Goal: Information Seeking & Learning: Learn about a topic

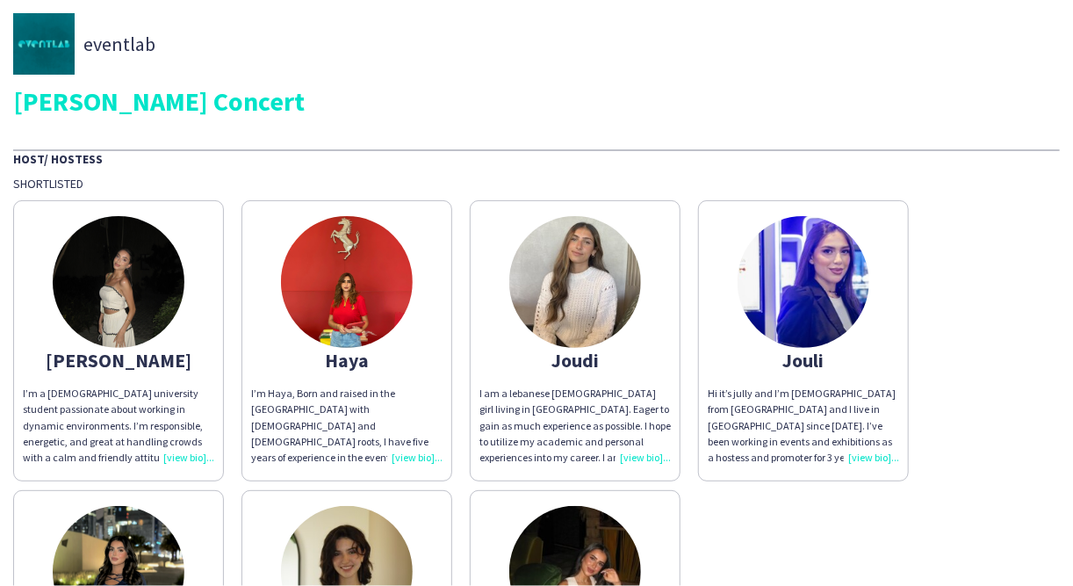
click at [121, 280] on img at bounding box center [119, 282] width 132 height 132
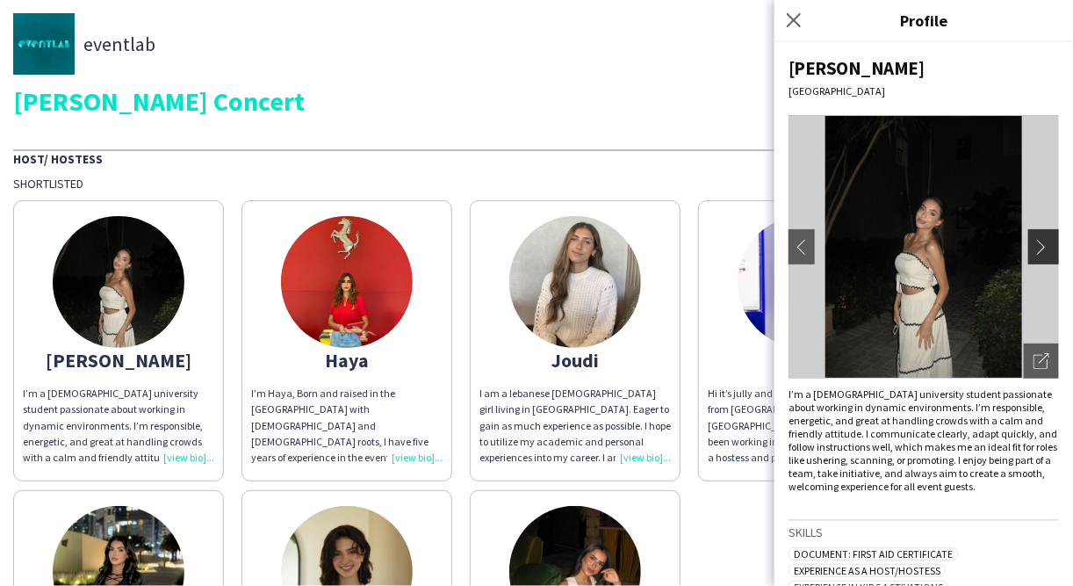
click at [1038, 244] on app-icon "chevron-right" at bounding box center [1046, 247] width 25 height 16
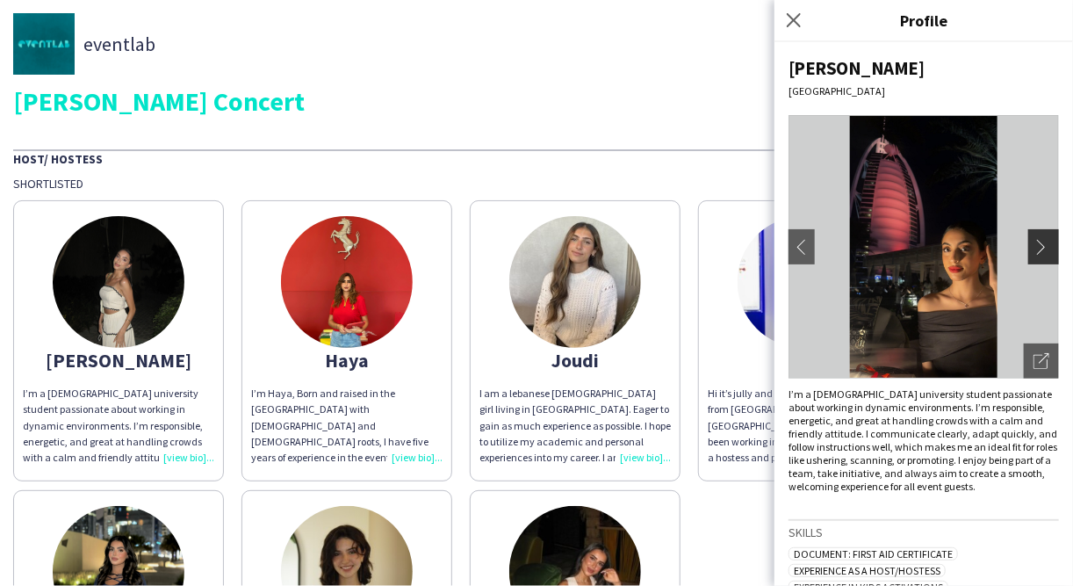
click at [1037, 244] on app-icon "chevron-right" at bounding box center [1046, 247] width 25 height 16
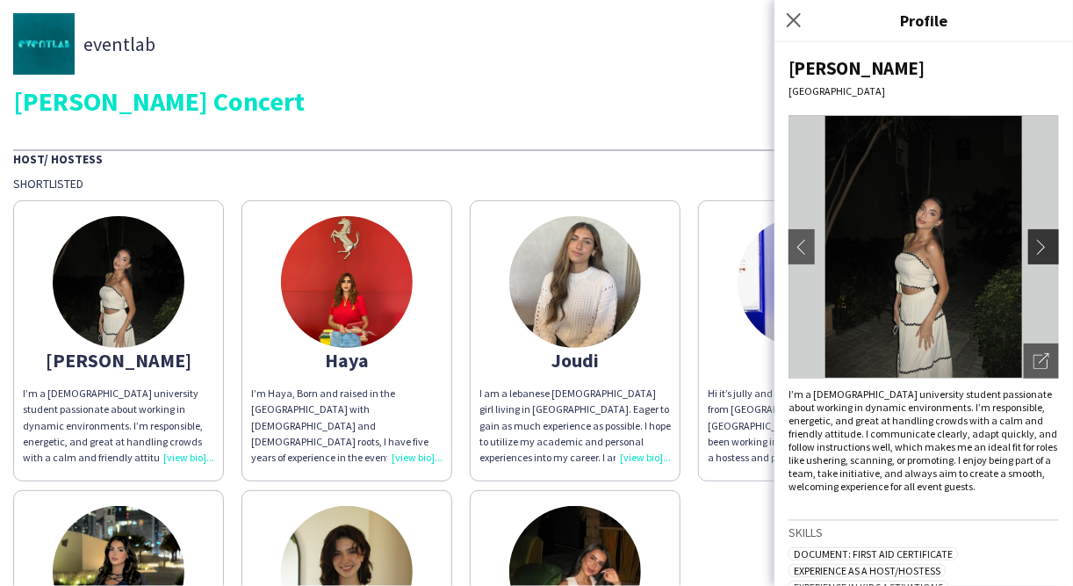
click at [1037, 244] on app-icon "chevron-right" at bounding box center [1046, 247] width 25 height 16
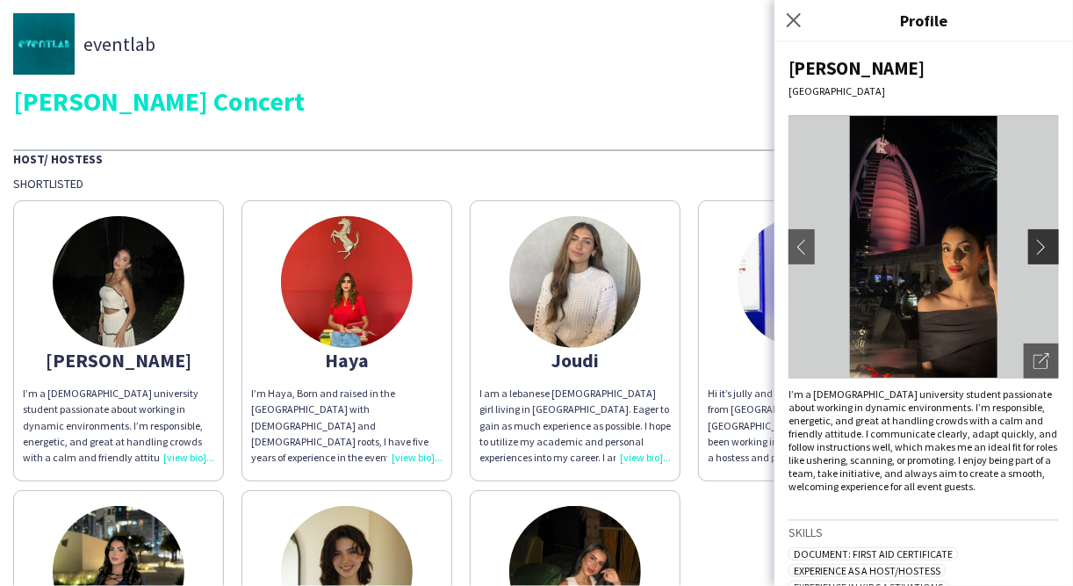
click at [1037, 244] on app-icon "chevron-right" at bounding box center [1046, 247] width 25 height 16
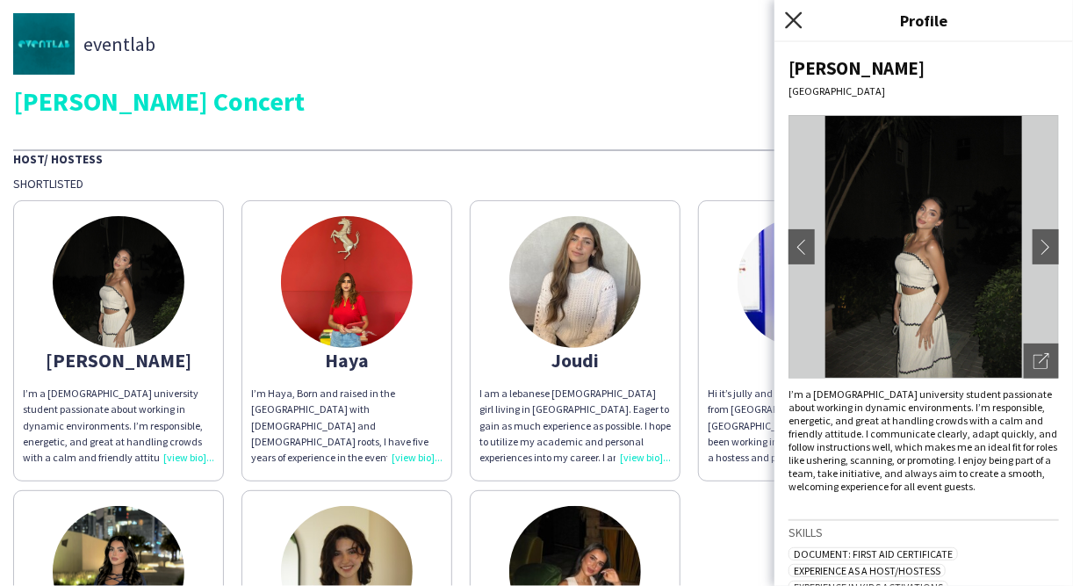
click at [797, 17] on icon at bounding box center [793, 19] width 17 height 17
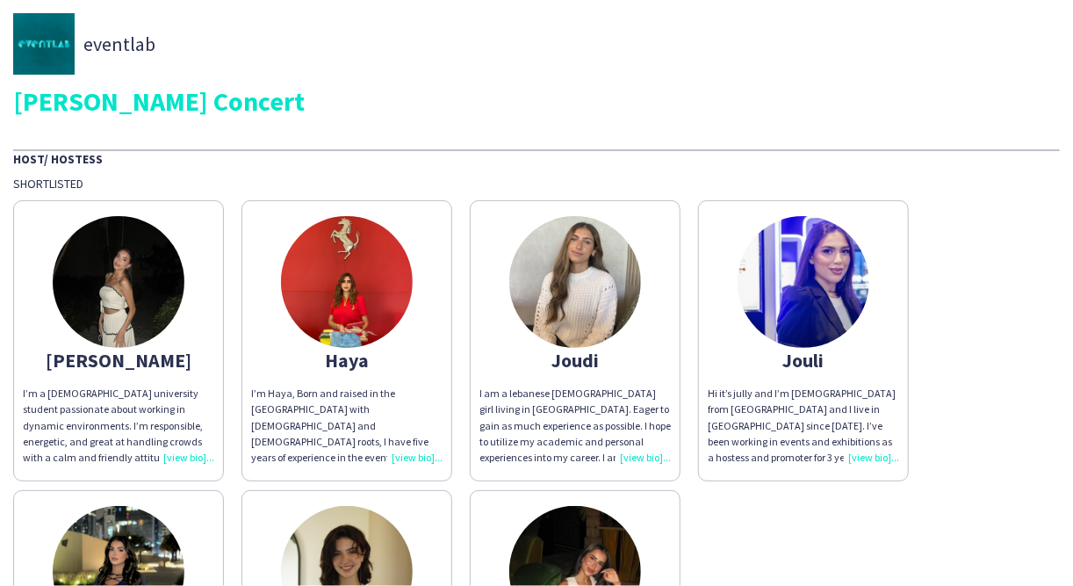
click at [383, 372] on app-share-pages-crew-card "[PERSON_NAME], Born and raised in the [GEOGRAPHIC_DATA] with [DEMOGRAPHIC_DATA]…" at bounding box center [347, 340] width 211 height 281
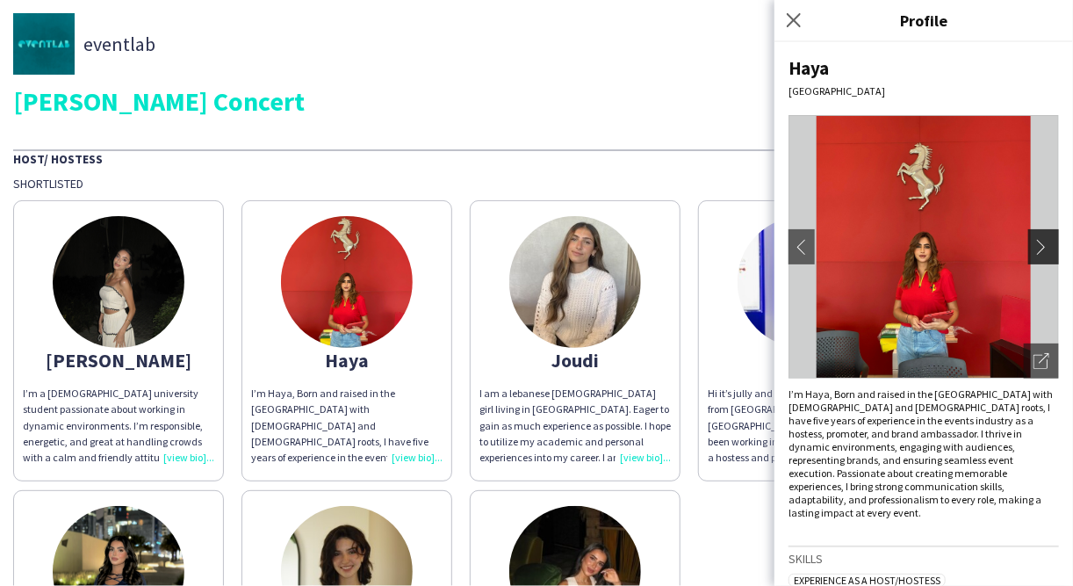
click at [1034, 245] on app-icon "chevron-right" at bounding box center [1046, 247] width 25 height 16
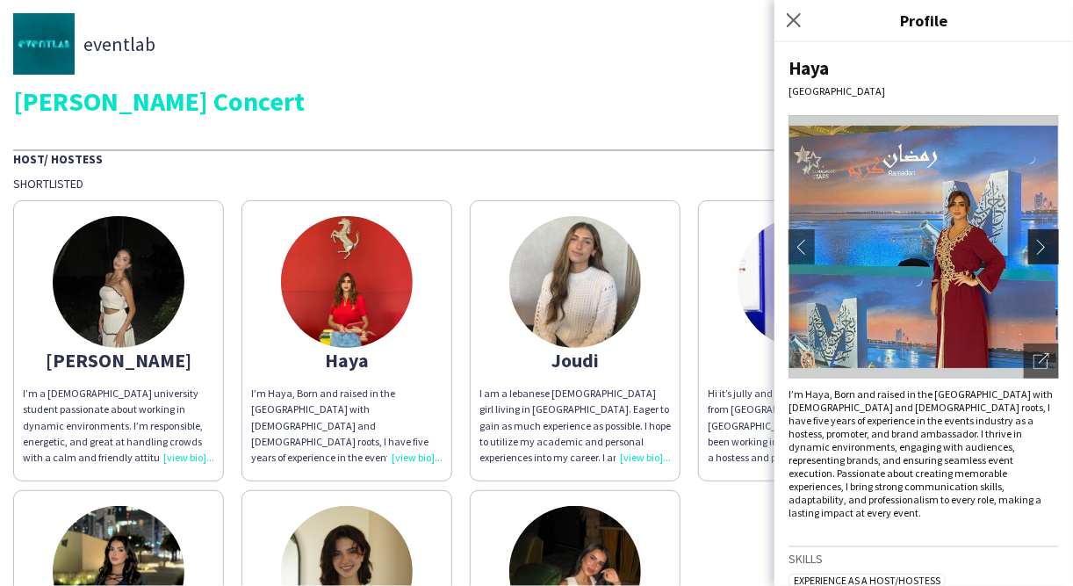
click at [1035, 243] on app-icon "chevron-right" at bounding box center [1046, 247] width 25 height 16
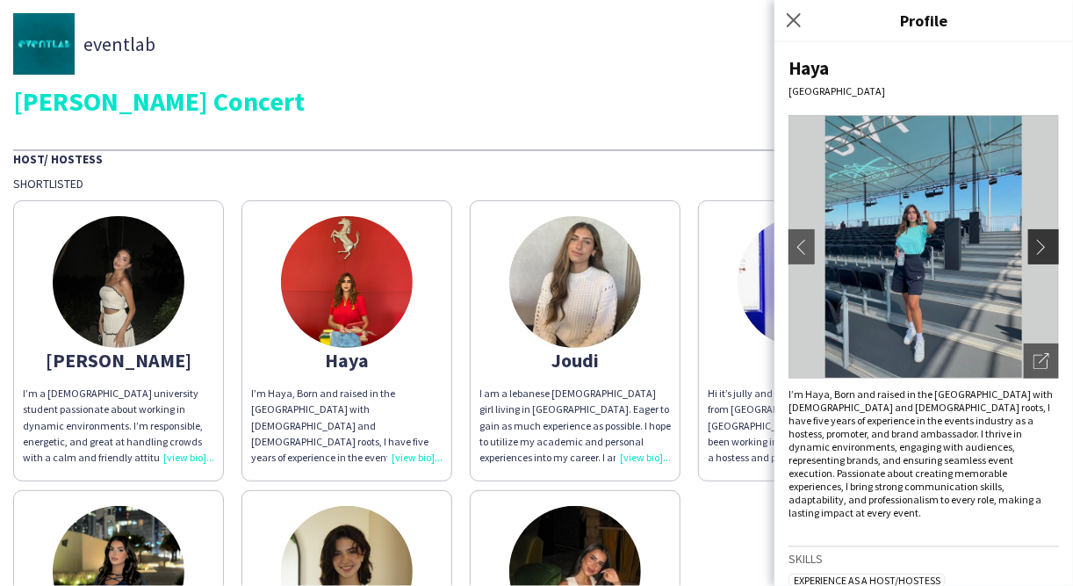
click at [1035, 243] on app-icon "chevron-right" at bounding box center [1046, 247] width 25 height 16
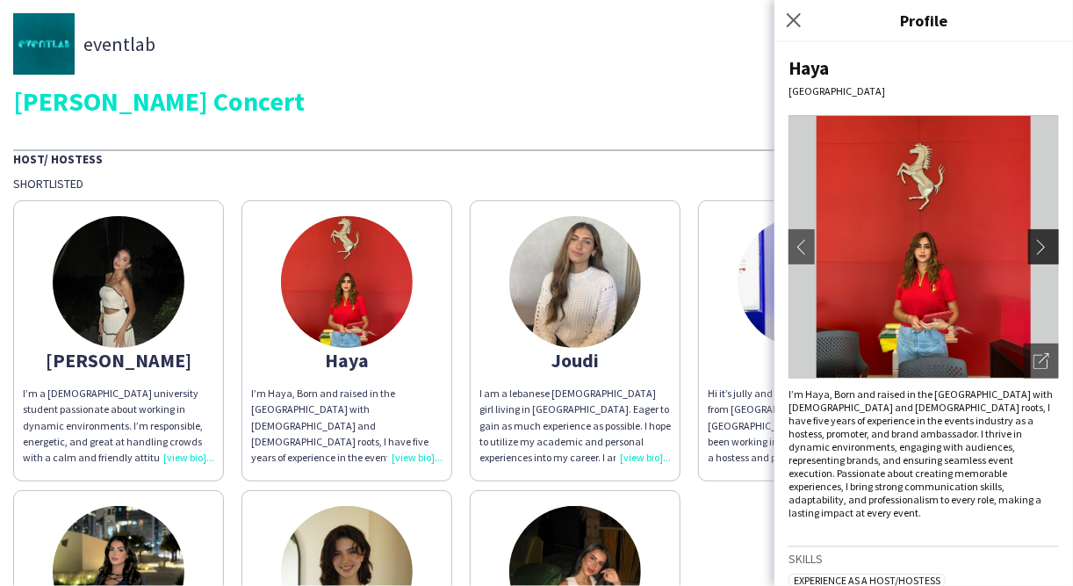
click at [1035, 243] on app-icon "chevron-right" at bounding box center [1046, 247] width 25 height 16
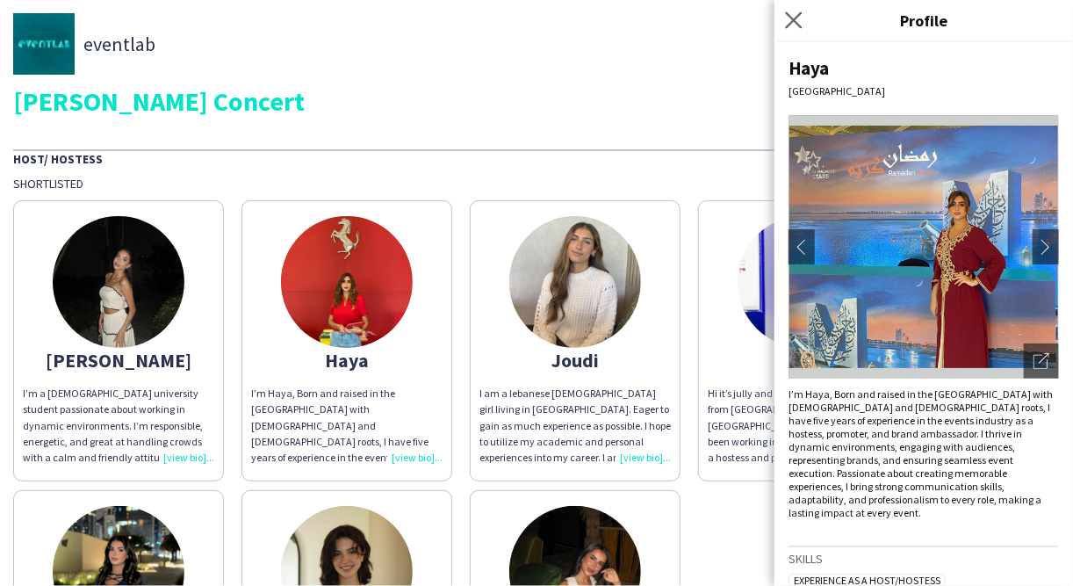
click at [803, 18] on app-icon "Close pop-in" at bounding box center [794, 20] width 25 height 25
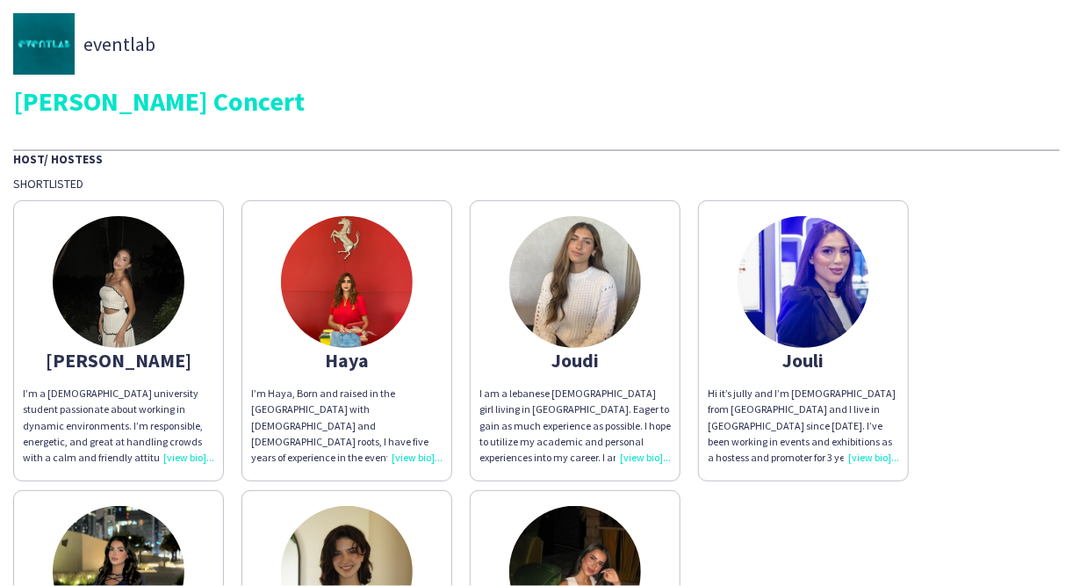
click at [574, 290] on img at bounding box center [575, 282] width 132 height 132
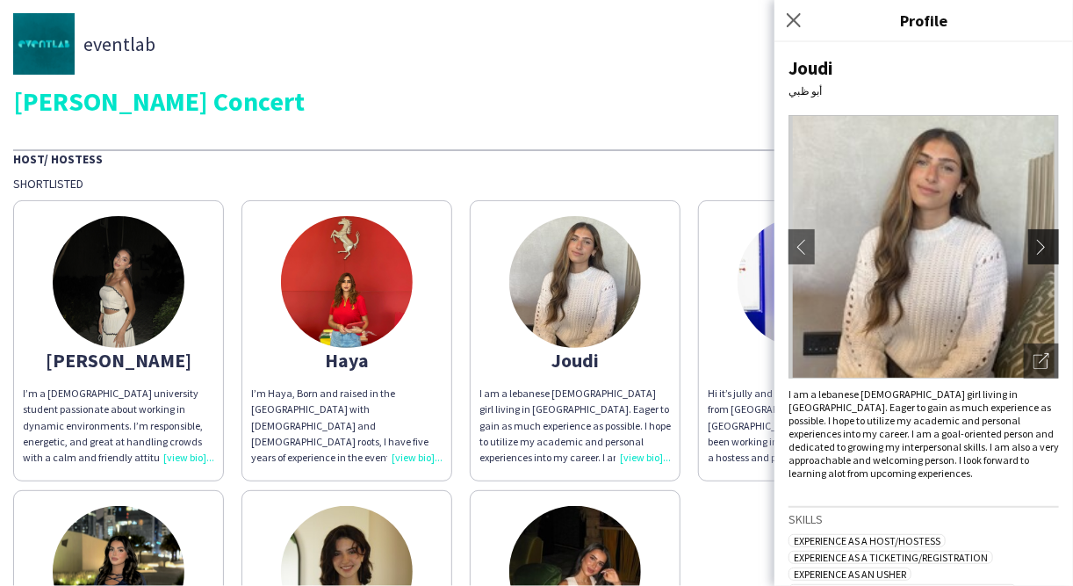
click at [1036, 247] on app-icon "chevron-right" at bounding box center [1046, 247] width 25 height 16
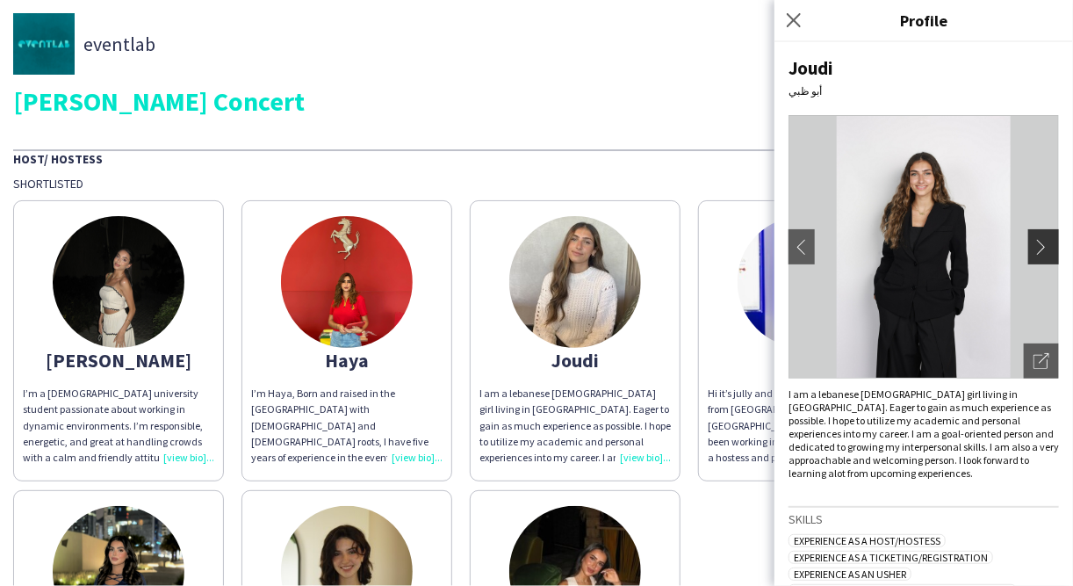
click at [1035, 247] on app-icon "chevron-right" at bounding box center [1046, 247] width 25 height 16
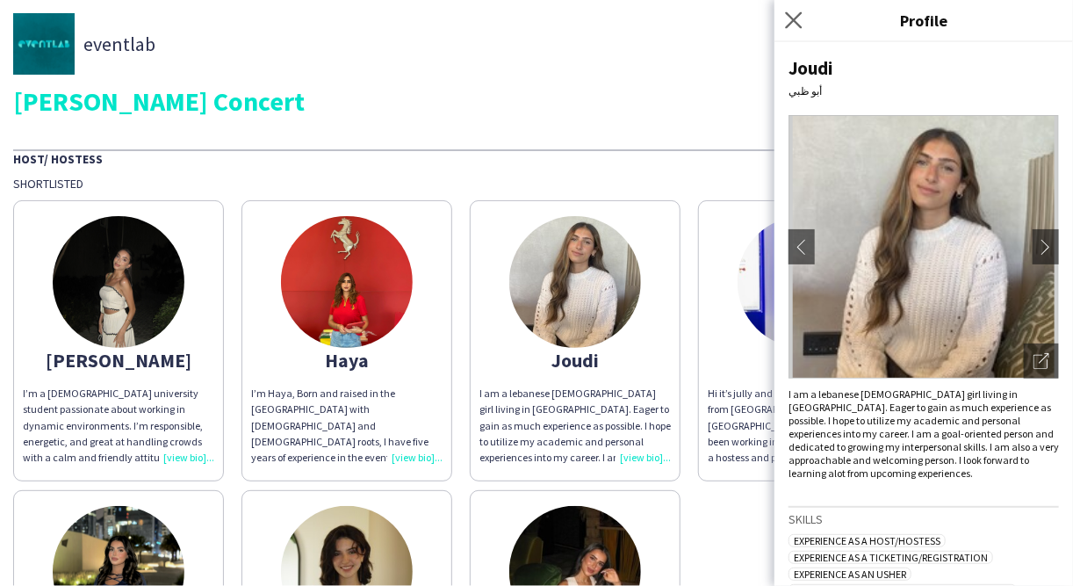
click at [794, 10] on app-icon "Close pop-in" at bounding box center [794, 20] width 25 height 25
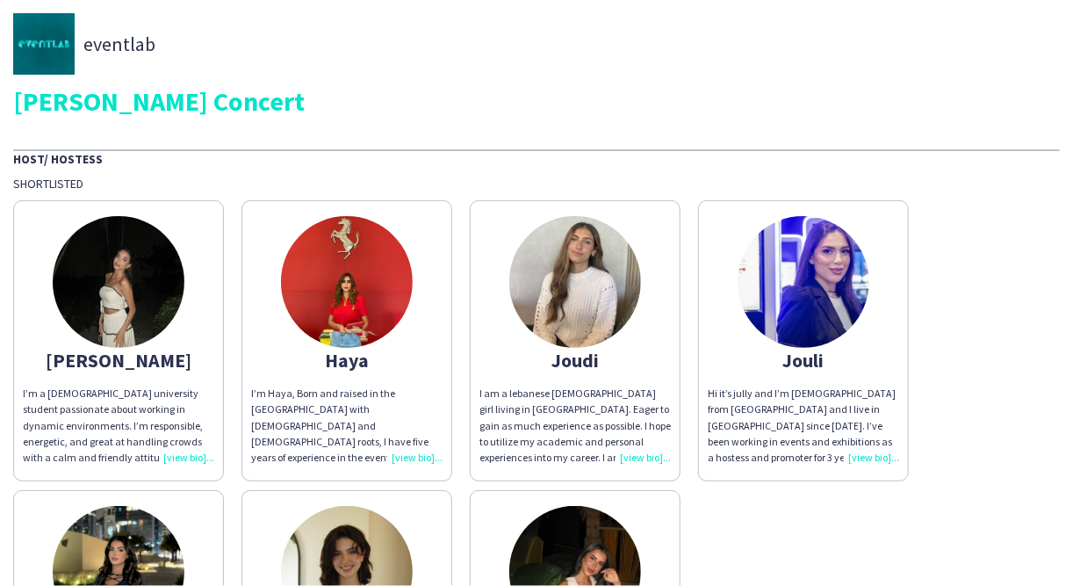
click at [807, 259] on img at bounding box center [804, 282] width 132 height 132
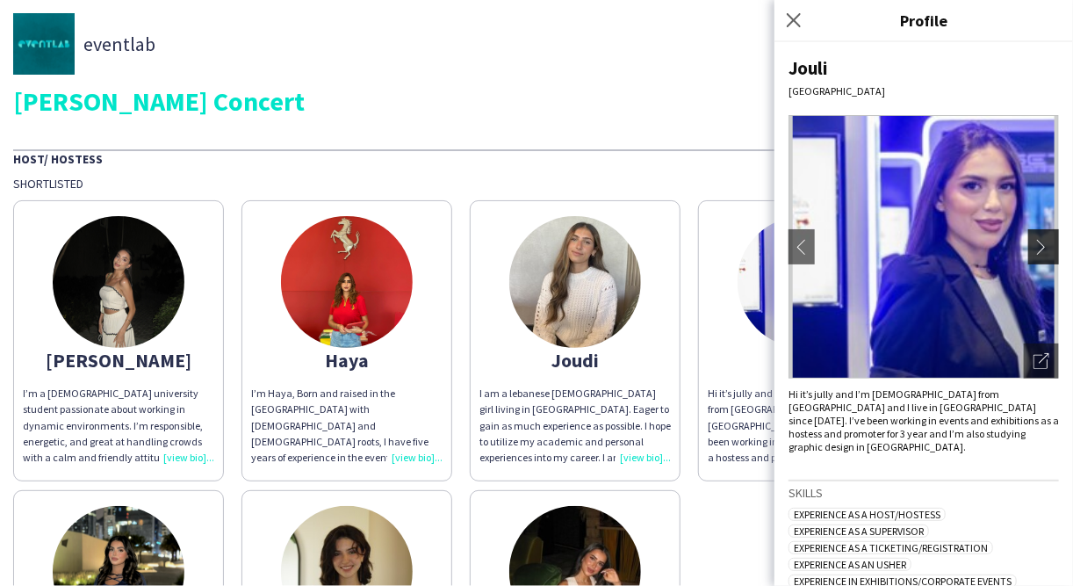
click at [1034, 242] on app-icon "chevron-right" at bounding box center [1046, 247] width 25 height 16
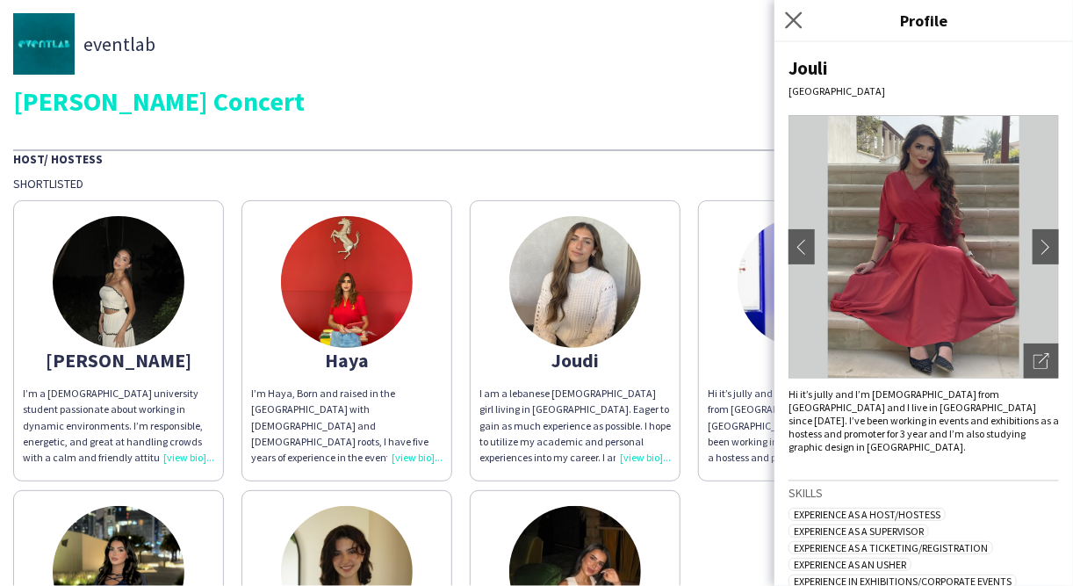
click at [802, 21] on icon "Close pop-in" at bounding box center [793, 19] width 17 height 17
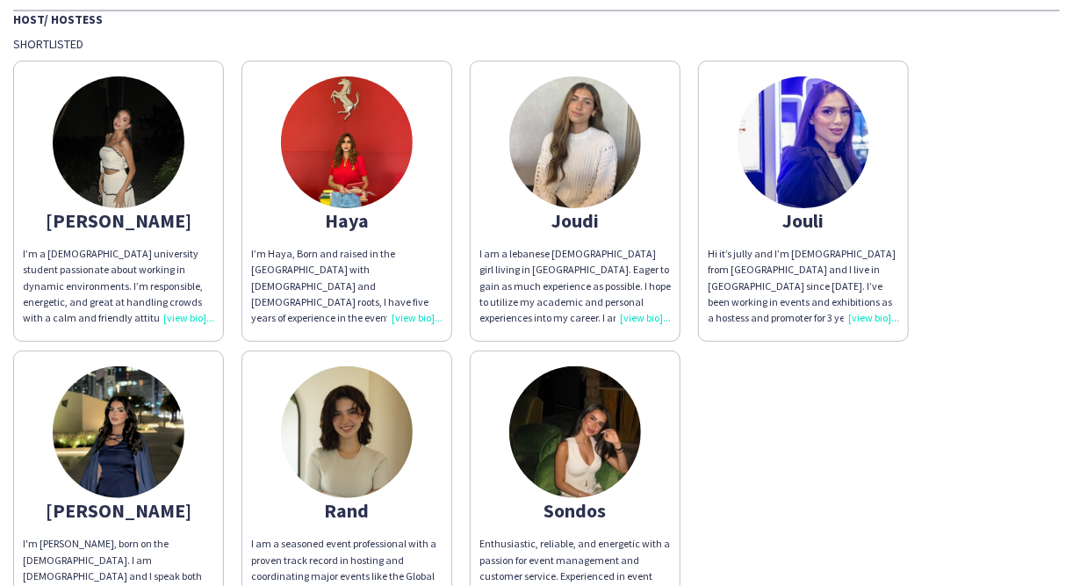
scroll to position [141, 0]
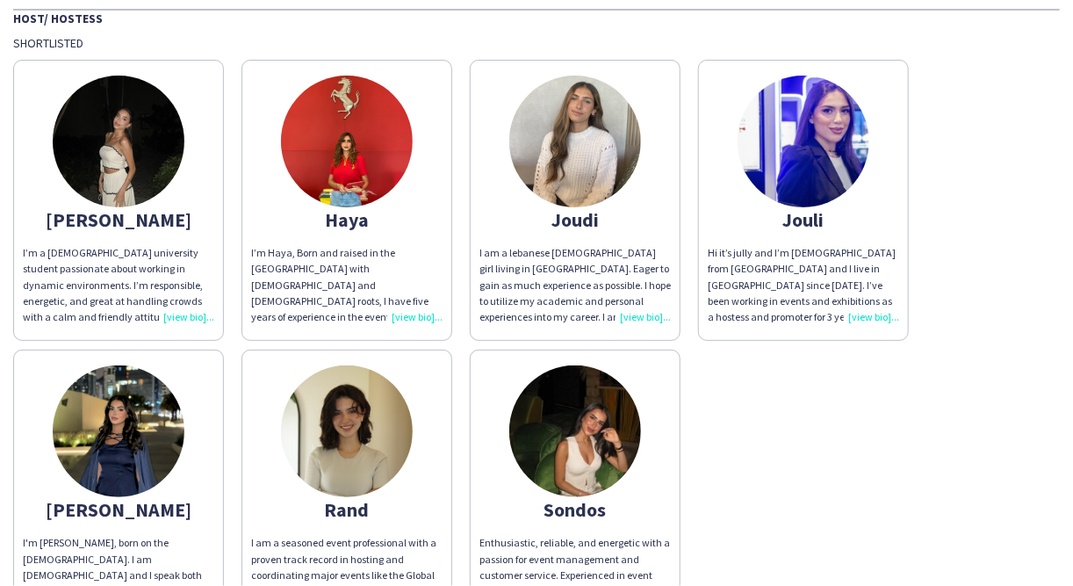
click at [61, 482] on app-share-pages-crew-card "[PERSON_NAME] I'm [PERSON_NAME], born on the [DEMOGRAPHIC_DATA]. I am [DEMOGRAP…" at bounding box center [118, 490] width 211 height 281
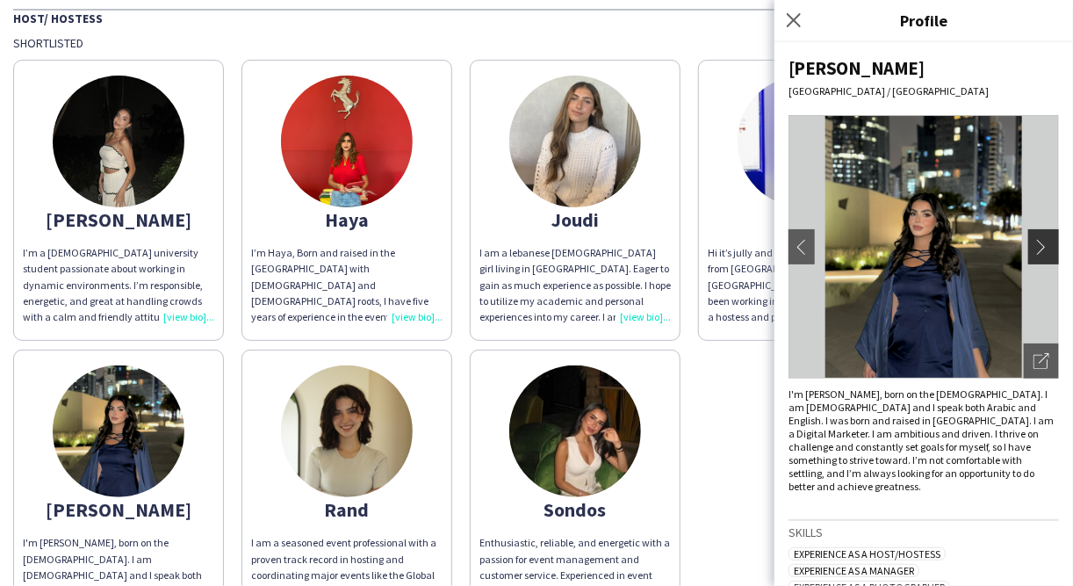
click at [1036, 249] on app-icon "chevron-right" at bounding box center [1046, 247] width 25 height 16
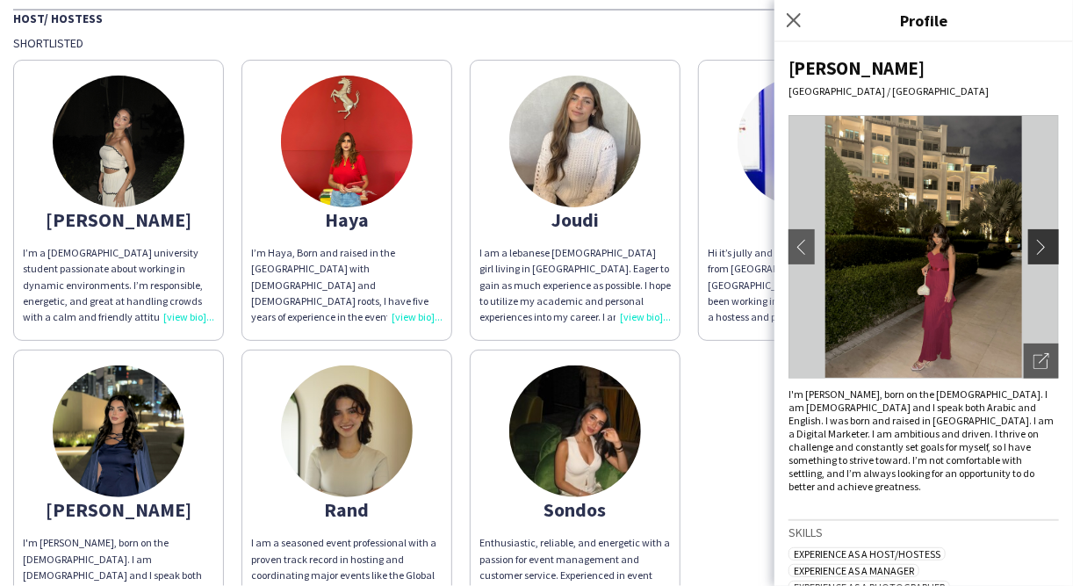
click at [1034, 242] on app-icon "chevron-right" at bounding box center [1046, 247] width 25 height 16
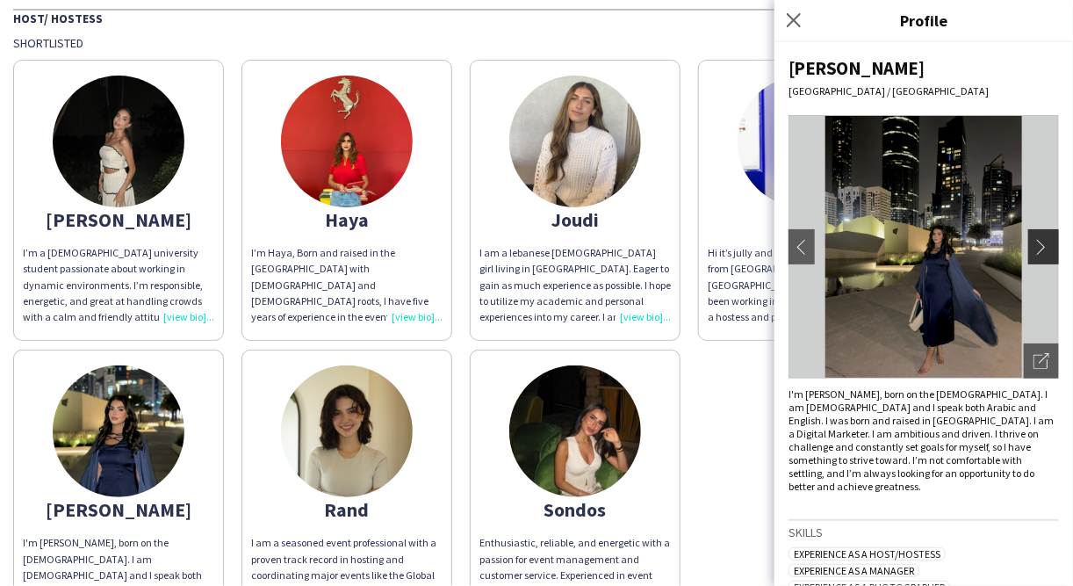
click at [1034, 246] on app-icon "chevron-right" at bounding box center [1046, 247] width 25 height 16
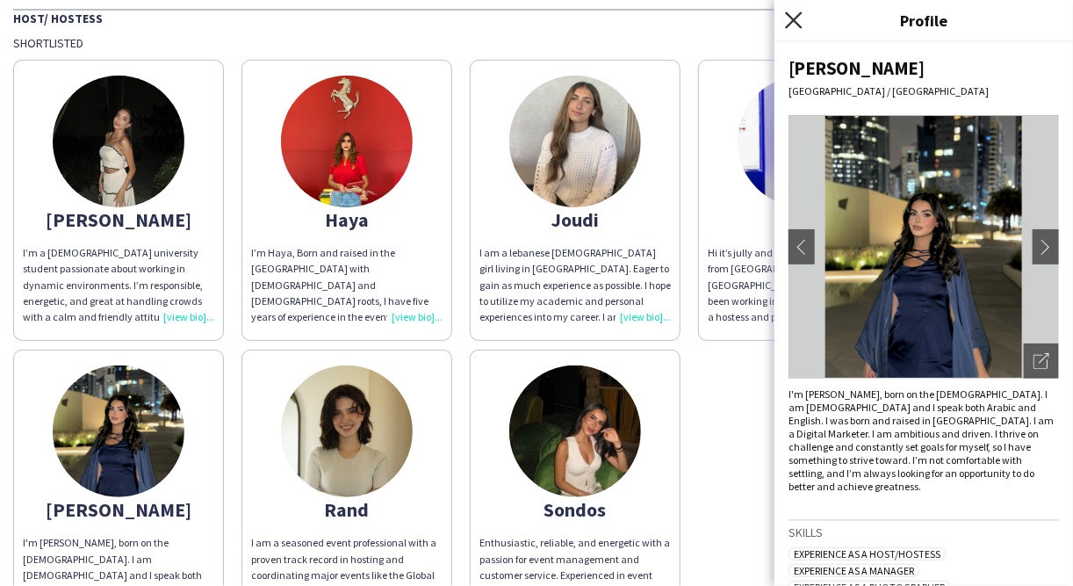
click at [799, 13] on icon "Close pop-in" at bounding box center [793, 19] width 17 height 17
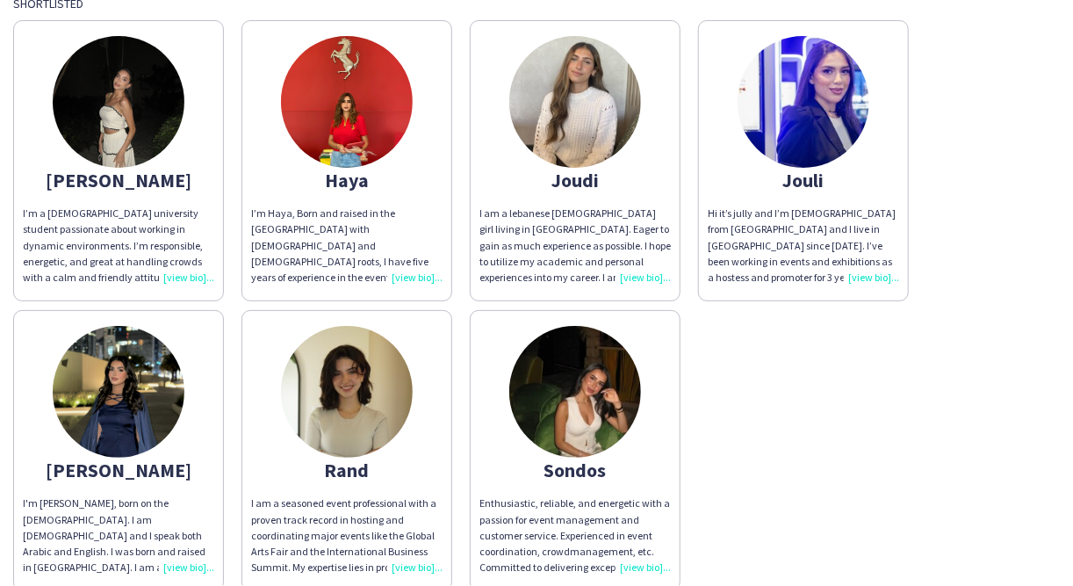
scroll to position [211, 0]
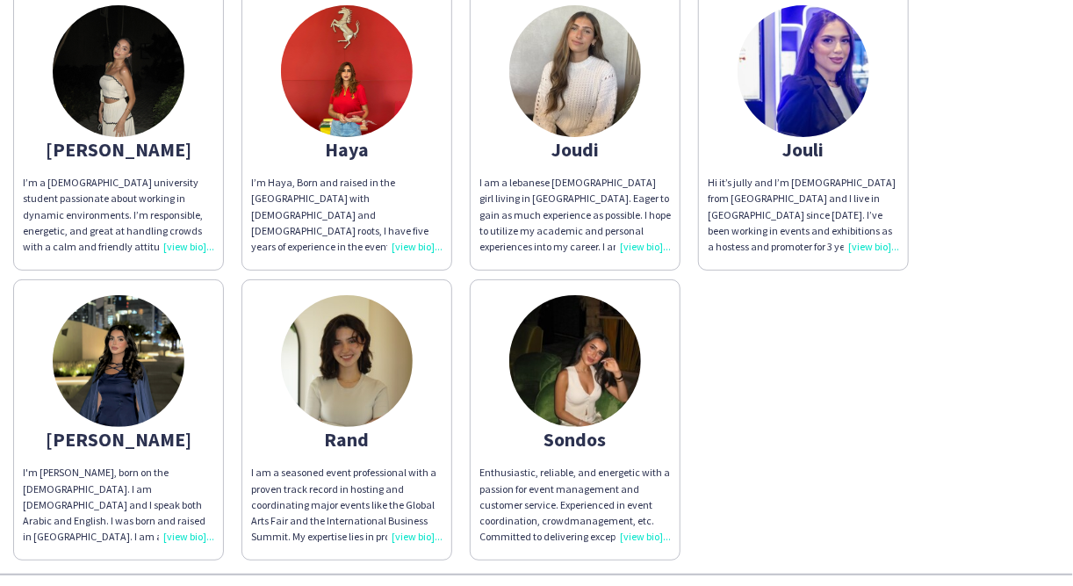
click at [384, 393] on img at bounding box center [347, 361] width 132 height 132
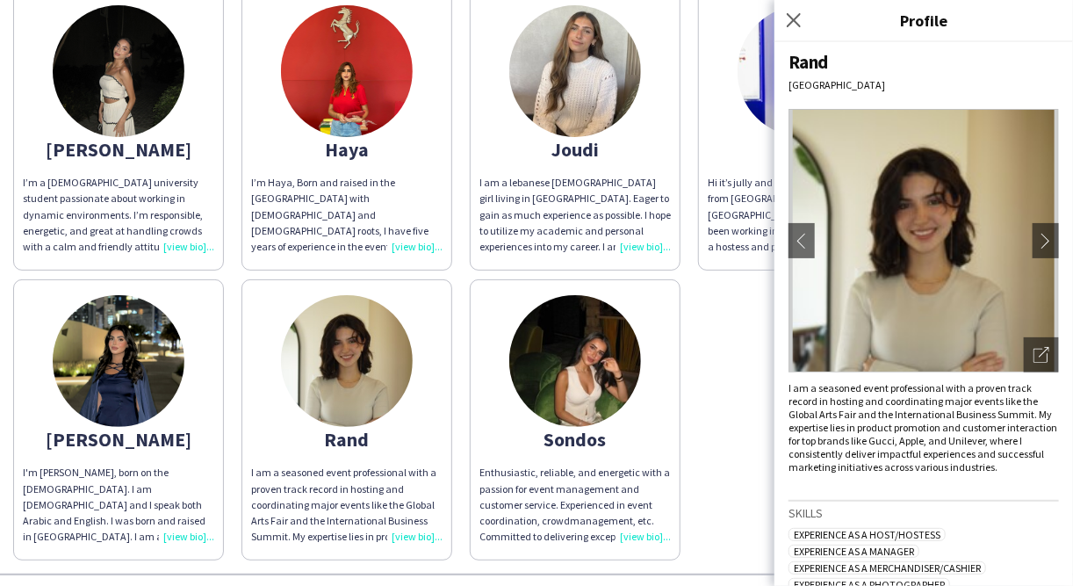
scroll to position [0, 0]
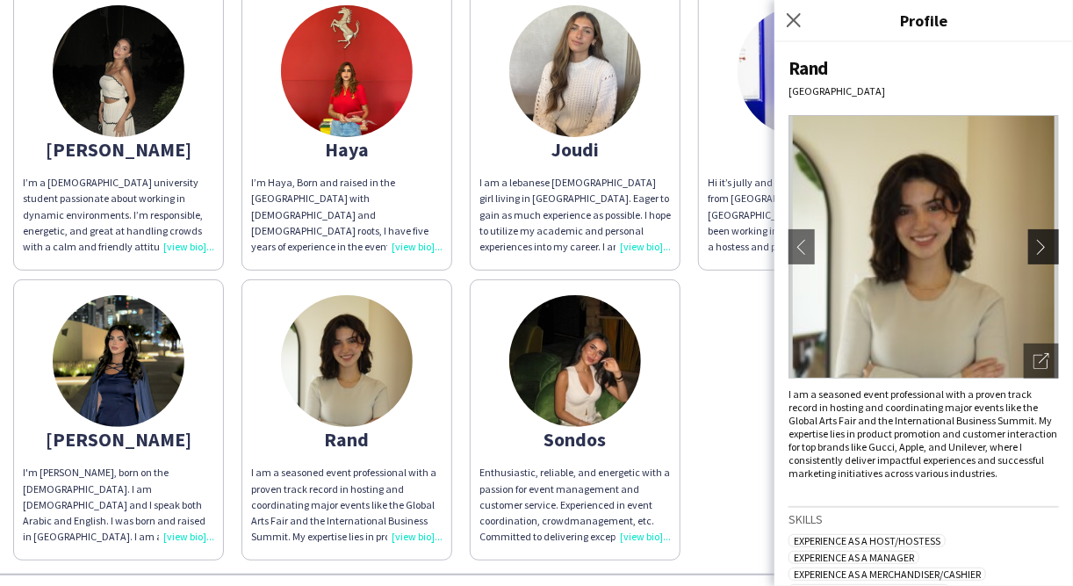
click at [1034, 250] on app-icon "chevron-right" at bounding box center [1046, 247] width 25 height 16
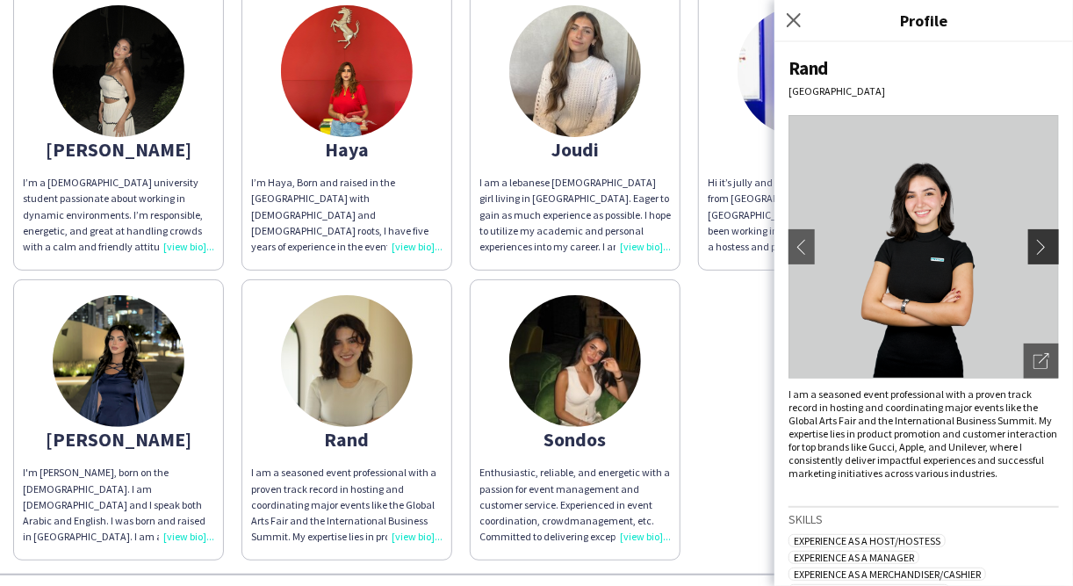
click at [1034, 250] on app-icon "chevron-right" at bounding box center [1046, 247] width 25 height 16
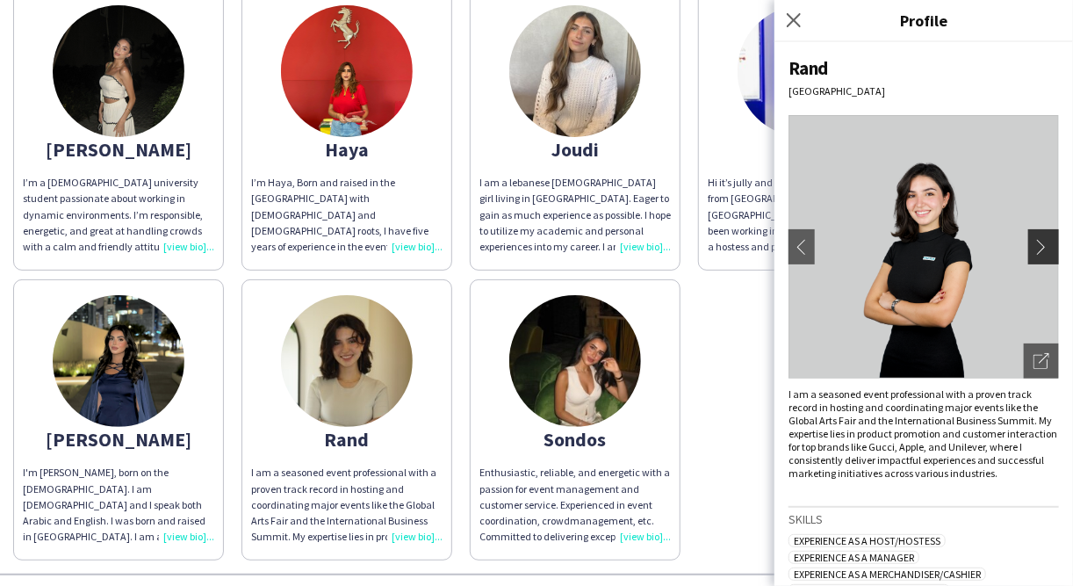
click at [1034, 250] on app-icon "chevron-right" at bounding box center [1046, 247] width 25 height 16
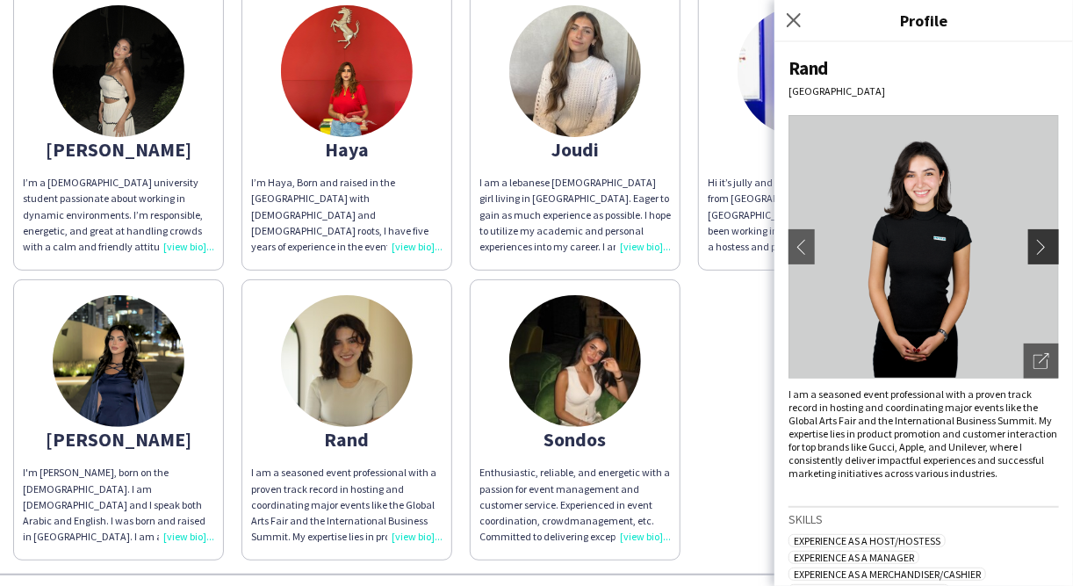
click at [1028, 256] on button "chevron-right" at bounding box center [1045, 246] width 35 height 35
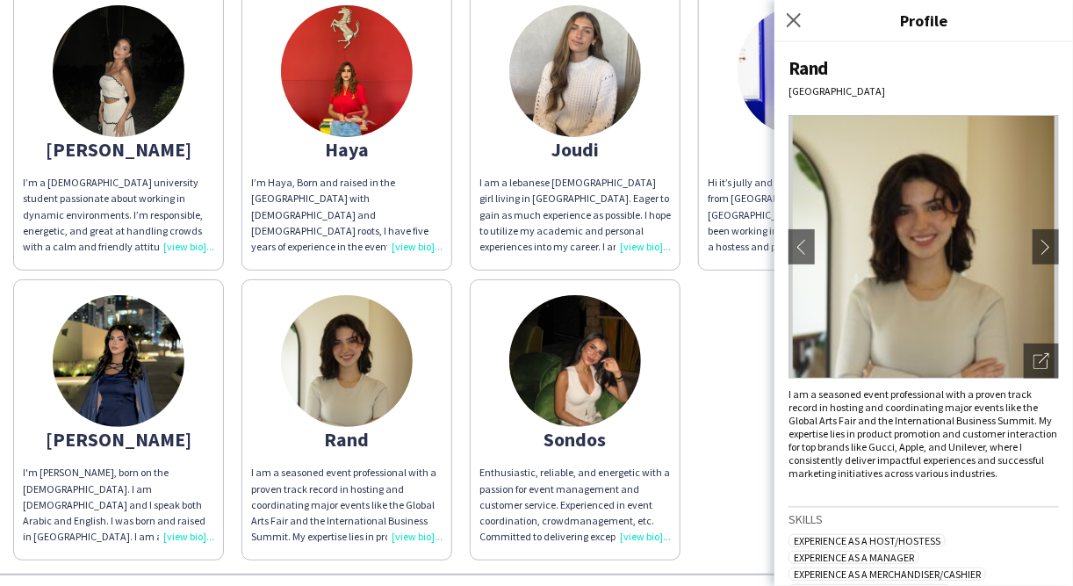
click at [583, 389] on img at bounding box center [575, 361] width 132 height 132
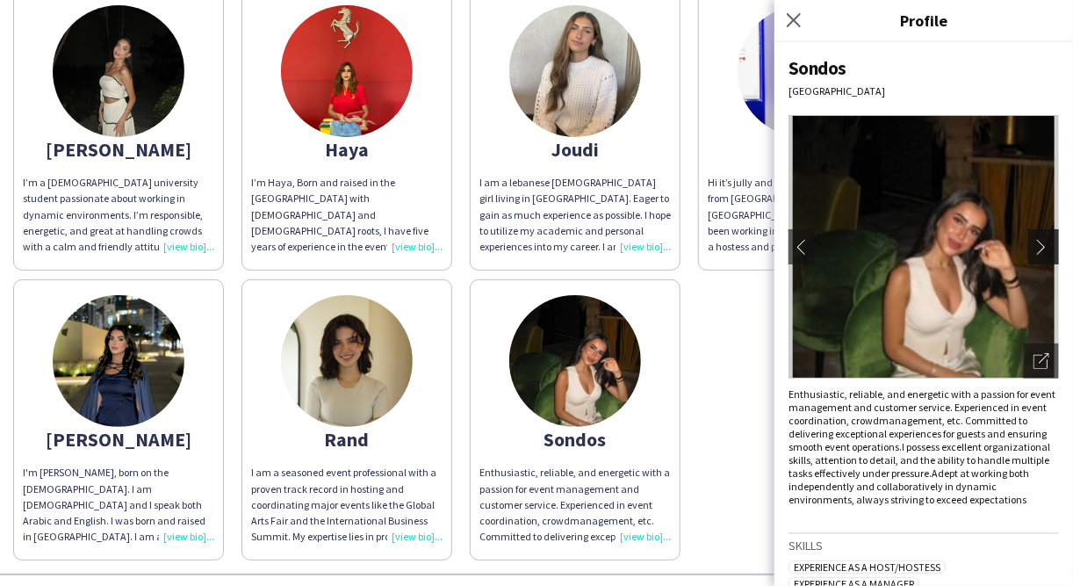
click at [1034, 249] on app-icon "chevron-right" at bounding box center [1046, 247] width 25 height 16
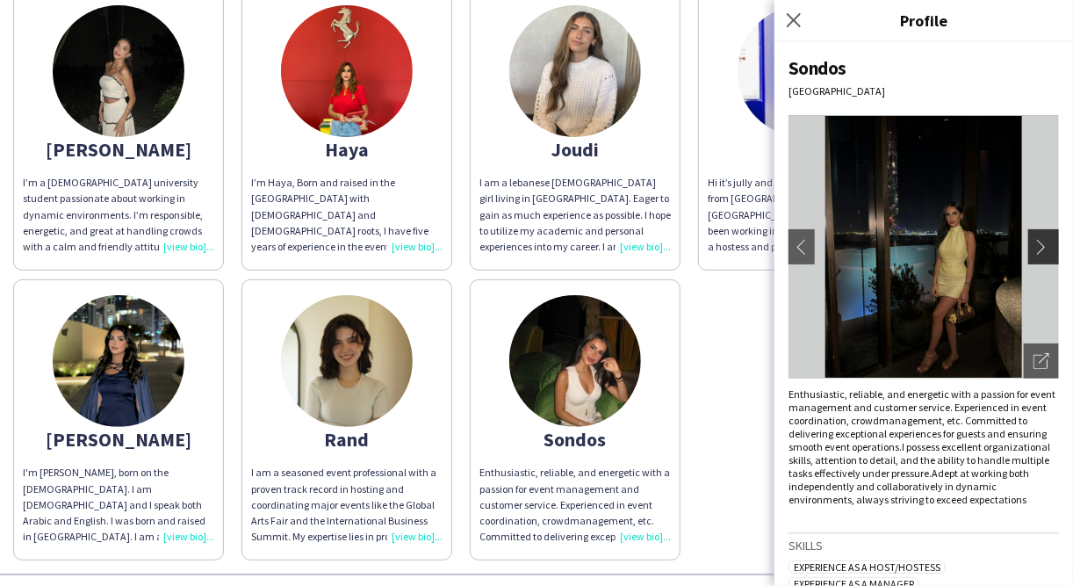
click at [1034, 249] on app-icon "chevron-right" at bounding box center [1046, 247] width 25 height 16
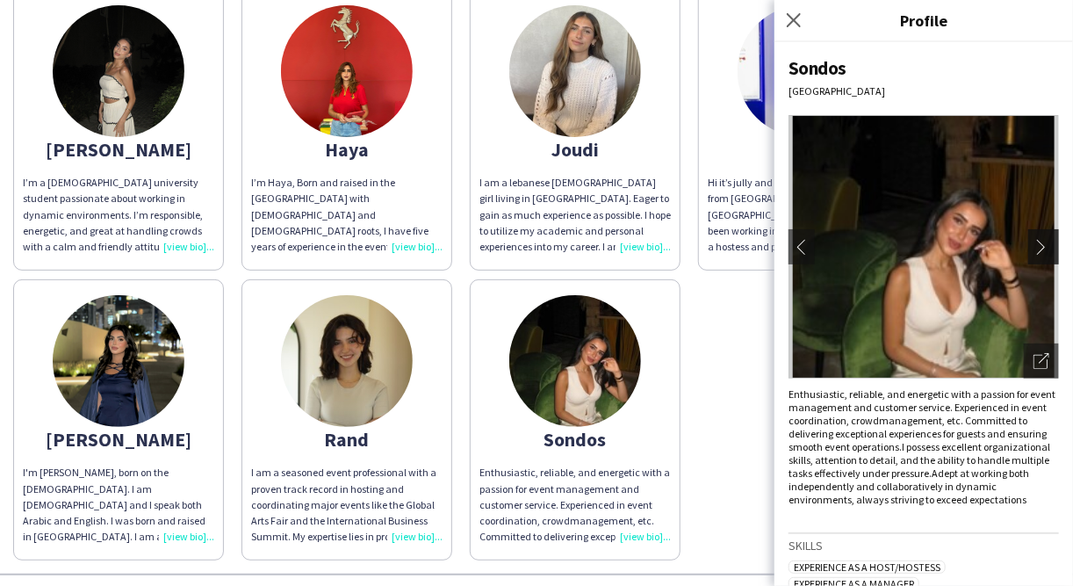
click at [1034, 249] on app-icon "chevron-right" at bounding box center [1046, 247] width 25 height 16
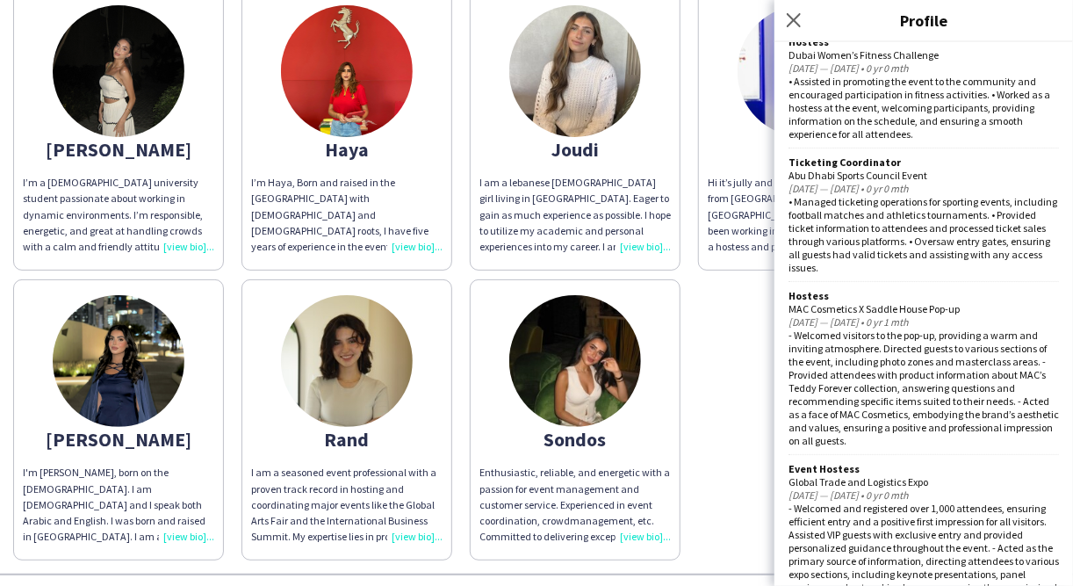
scroll to position [3227, 0]
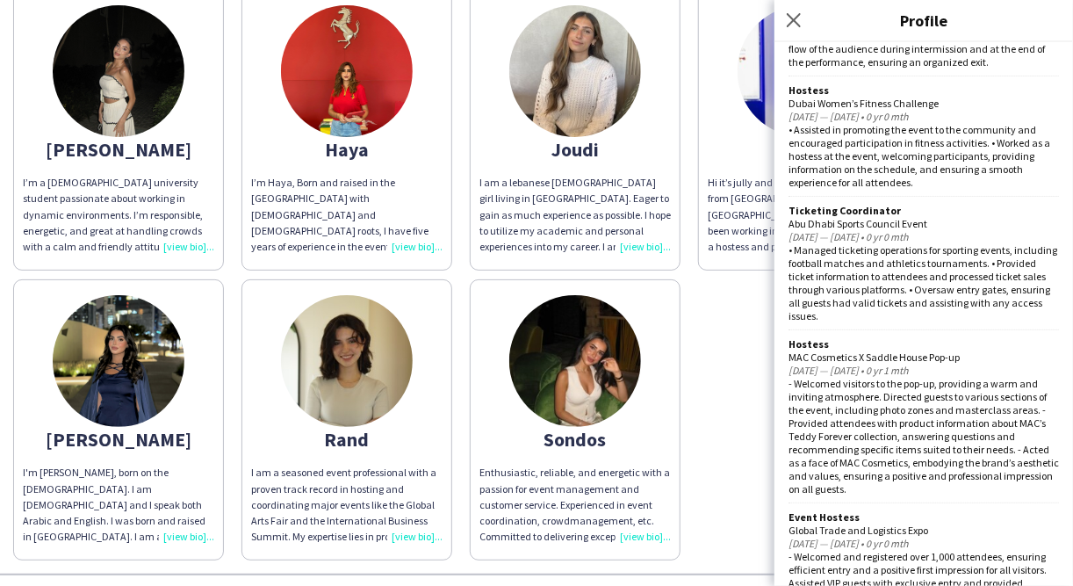
click at [130, 359] on img at bounding box center [119, 361] width 132 height 132
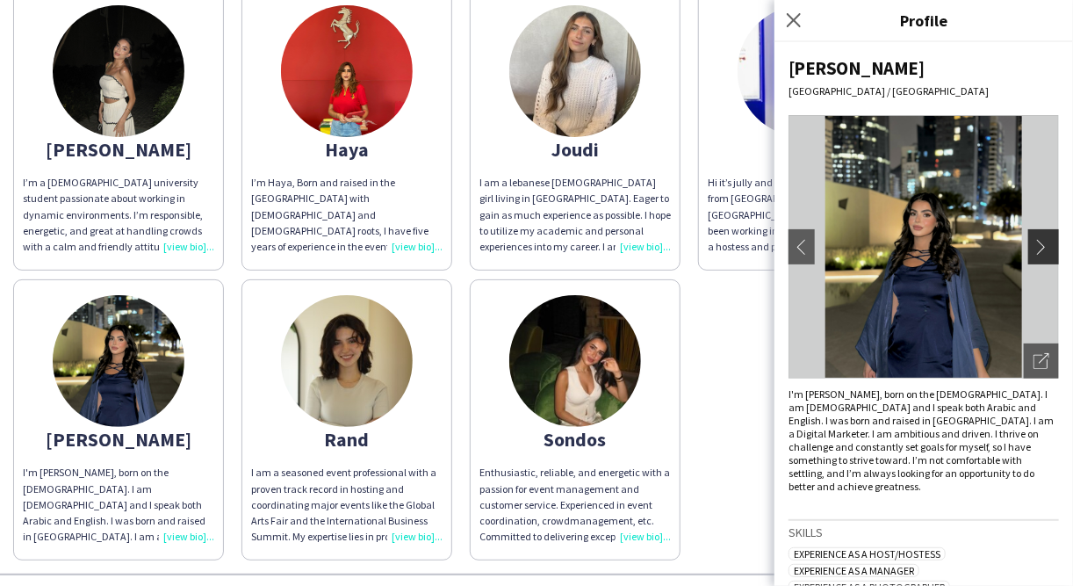
click at [1028, 259] on button "chevron-right" at bounding box center [1045, 246] width 35 height 35
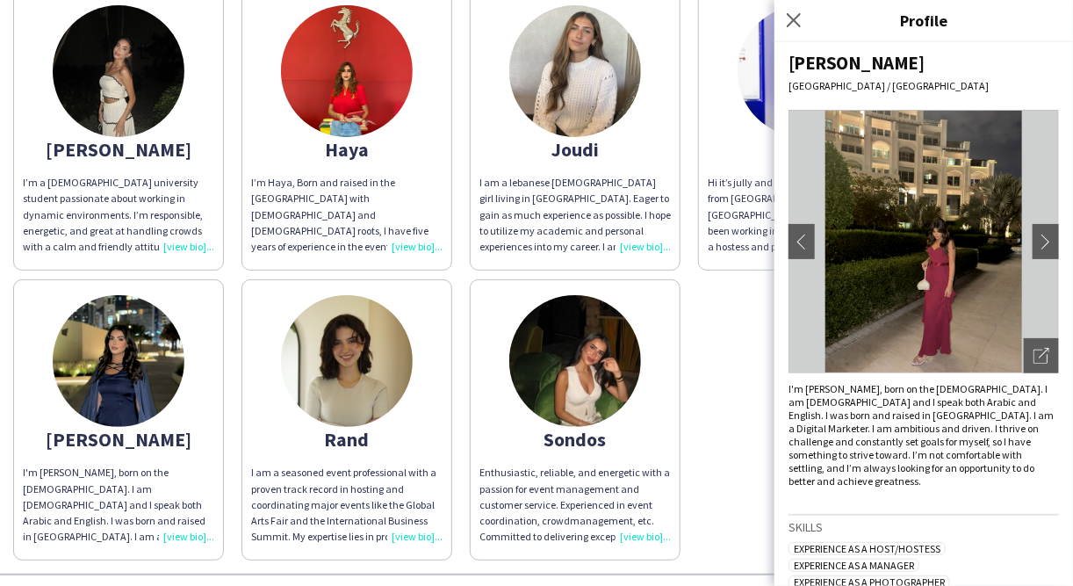
scroll to position [0, 0]
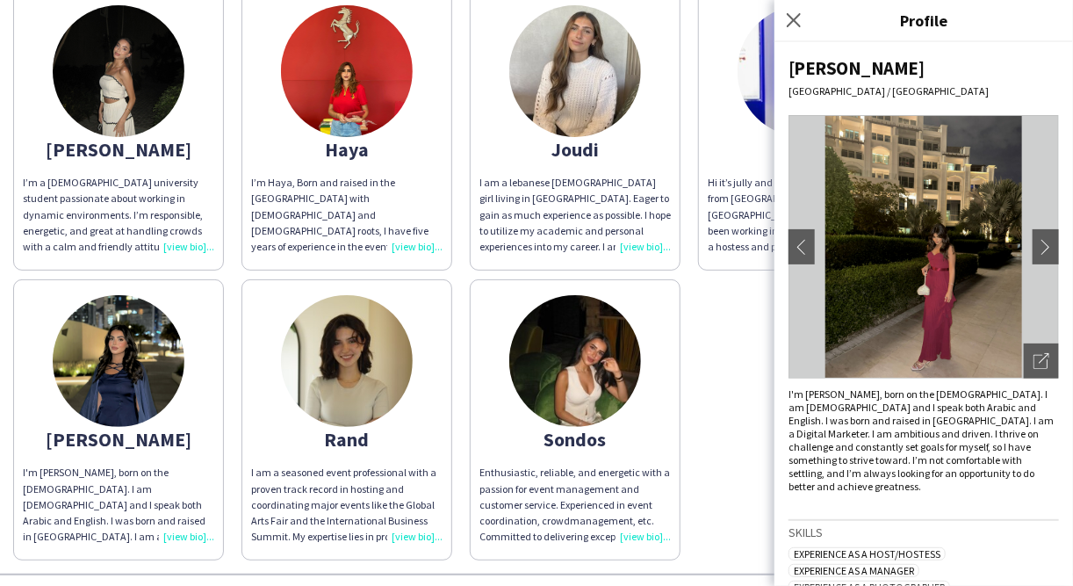
click at [926, 297] on img at bounding box center [924, 246] width 270 height 263
click at [1041, 366] on div "Open photos pop-in" at bounding box center [1041, 360] width 35 height 35
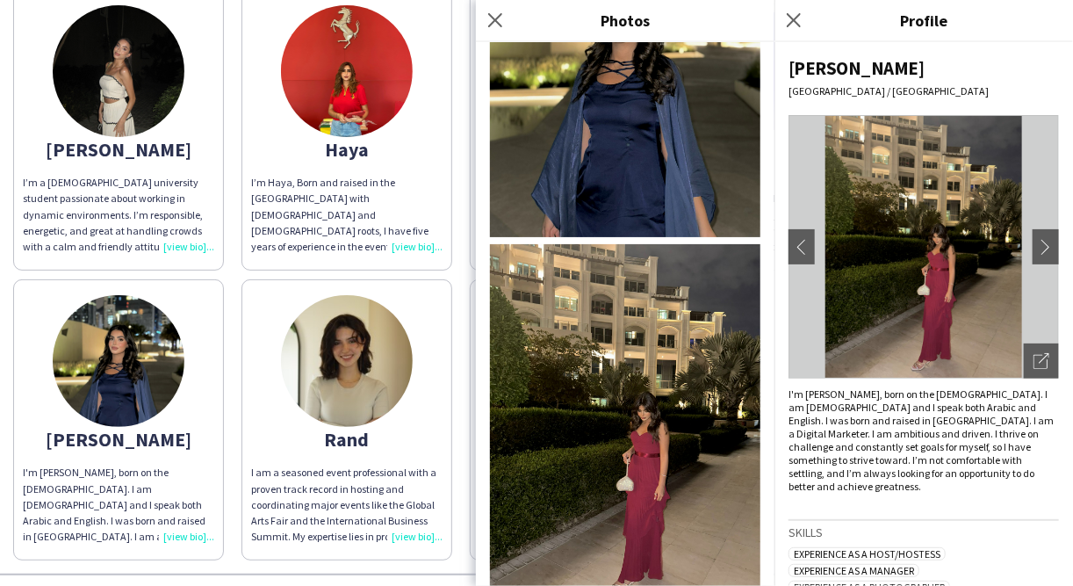
scroll to position [492, 0]
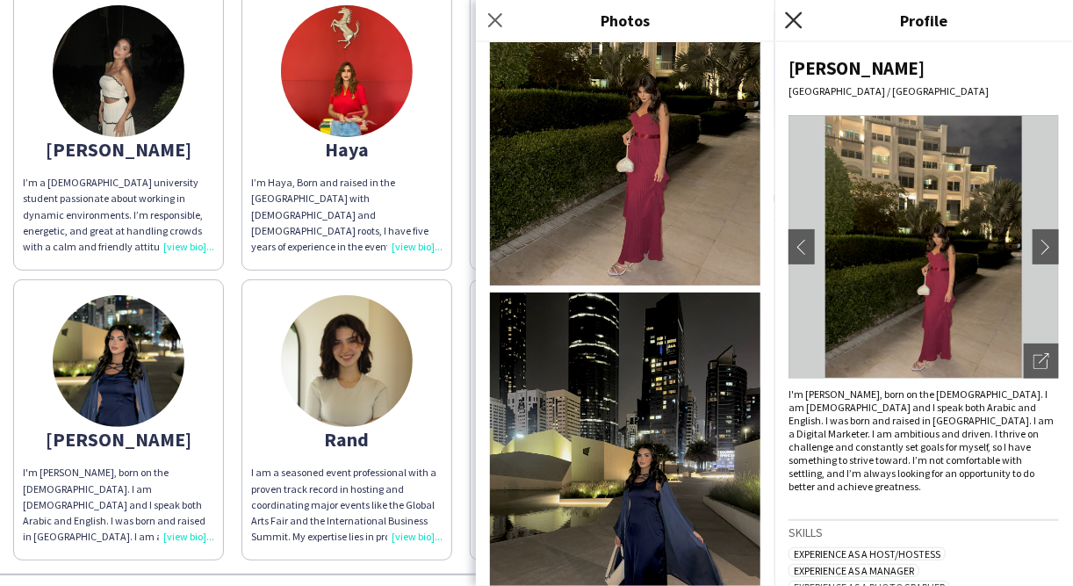
click at [787, 21] on icon "Close pop-in" at bounding box center [793, 19] width 17 height 17
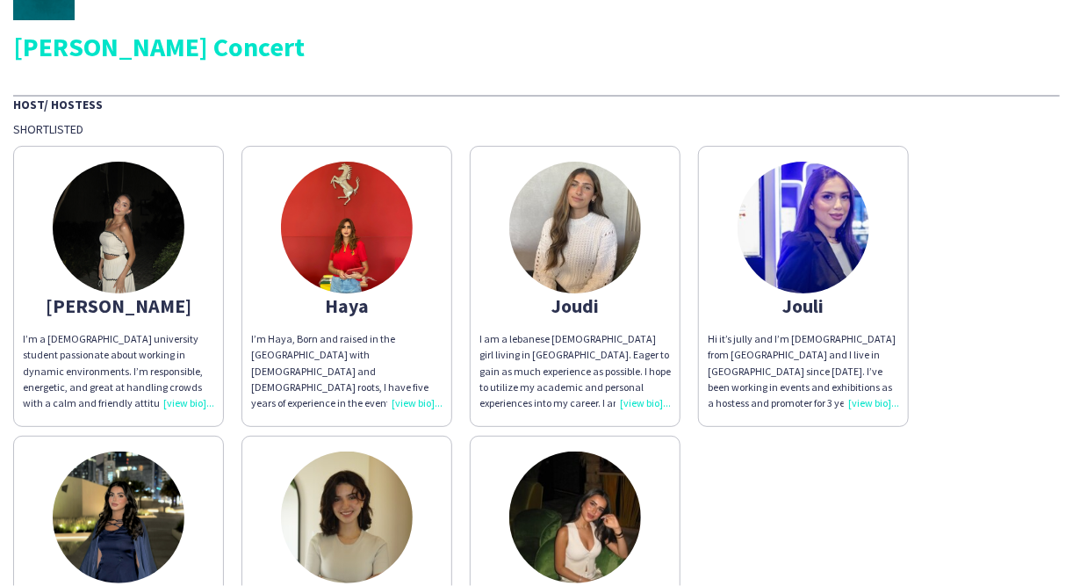
scroll to position [0, 0]
